Goal: Task Accomplishment & Management: Manage account settings

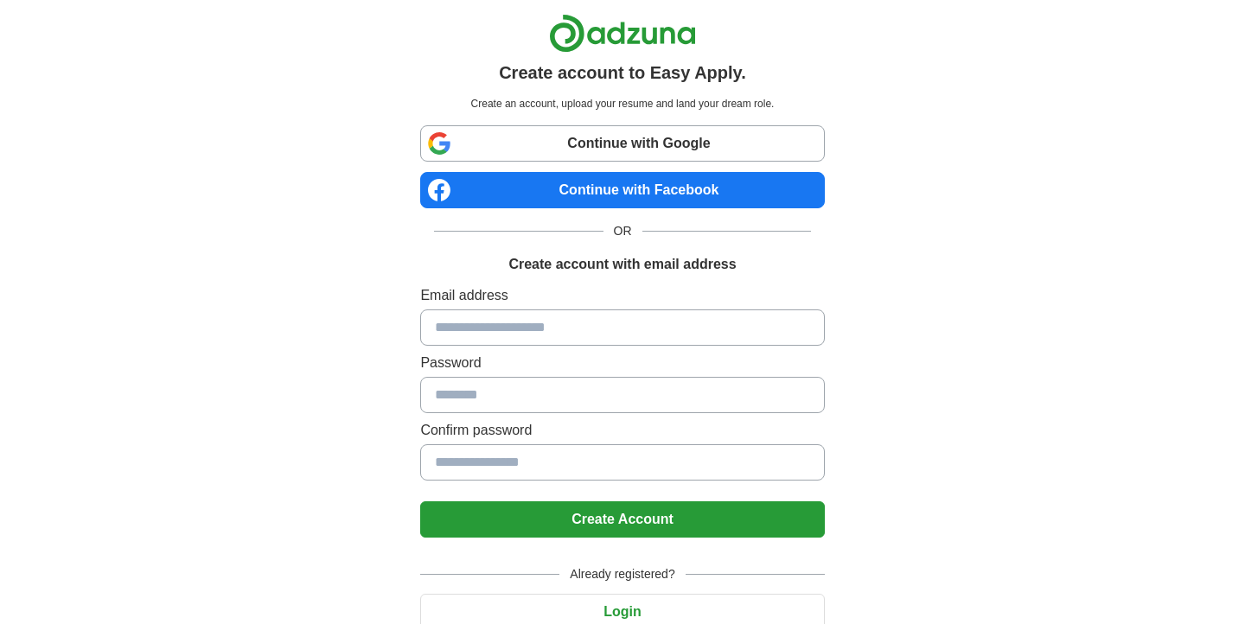
click at [460, 134] on link "Continue with Google" at bounding box center [622, 143] width 404 height 36
